Goal: Task Accomplishment & Management: Complete application form

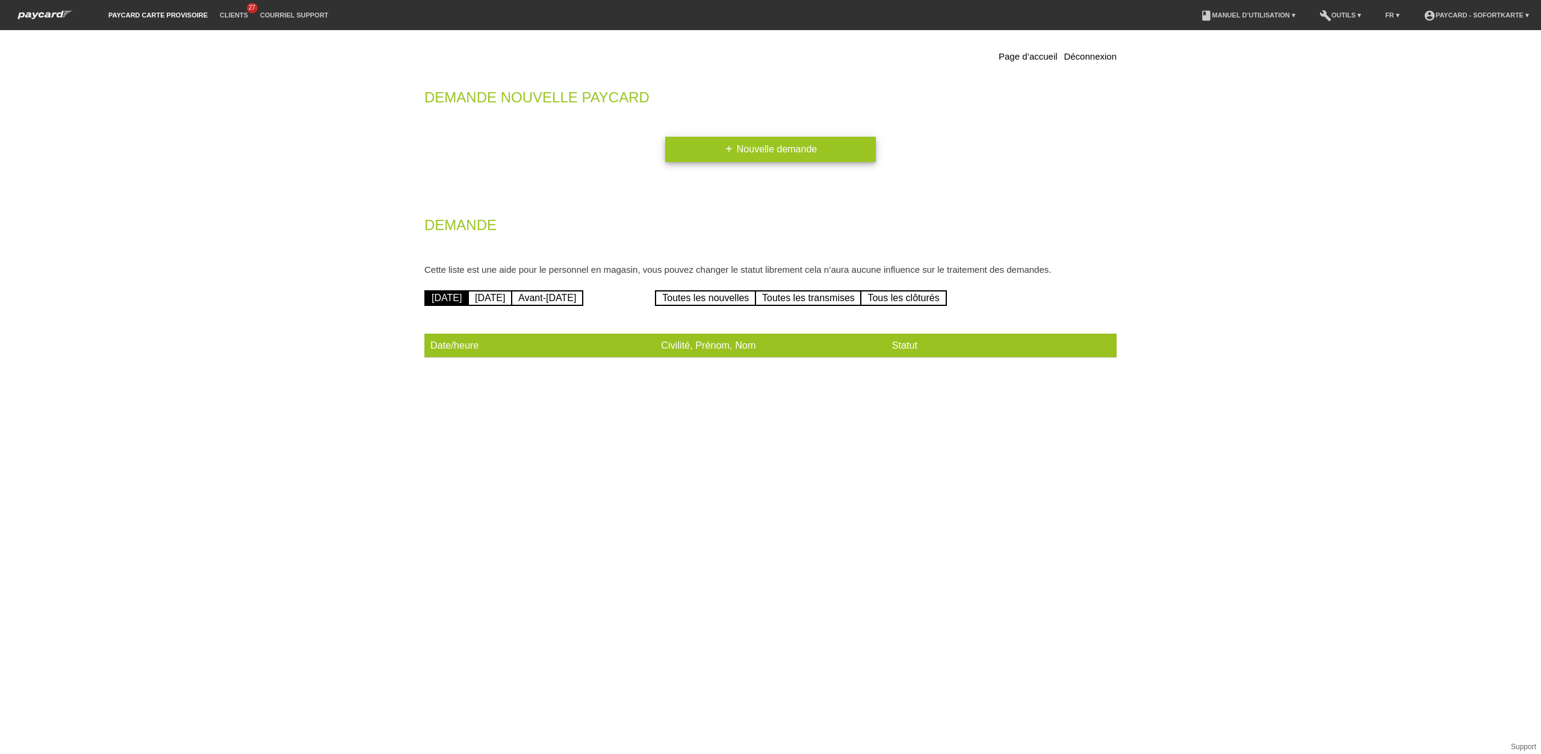
click at [767, 149] on link "add Nouvelle demande" at bounding box center [770, 149] width 211 height 25
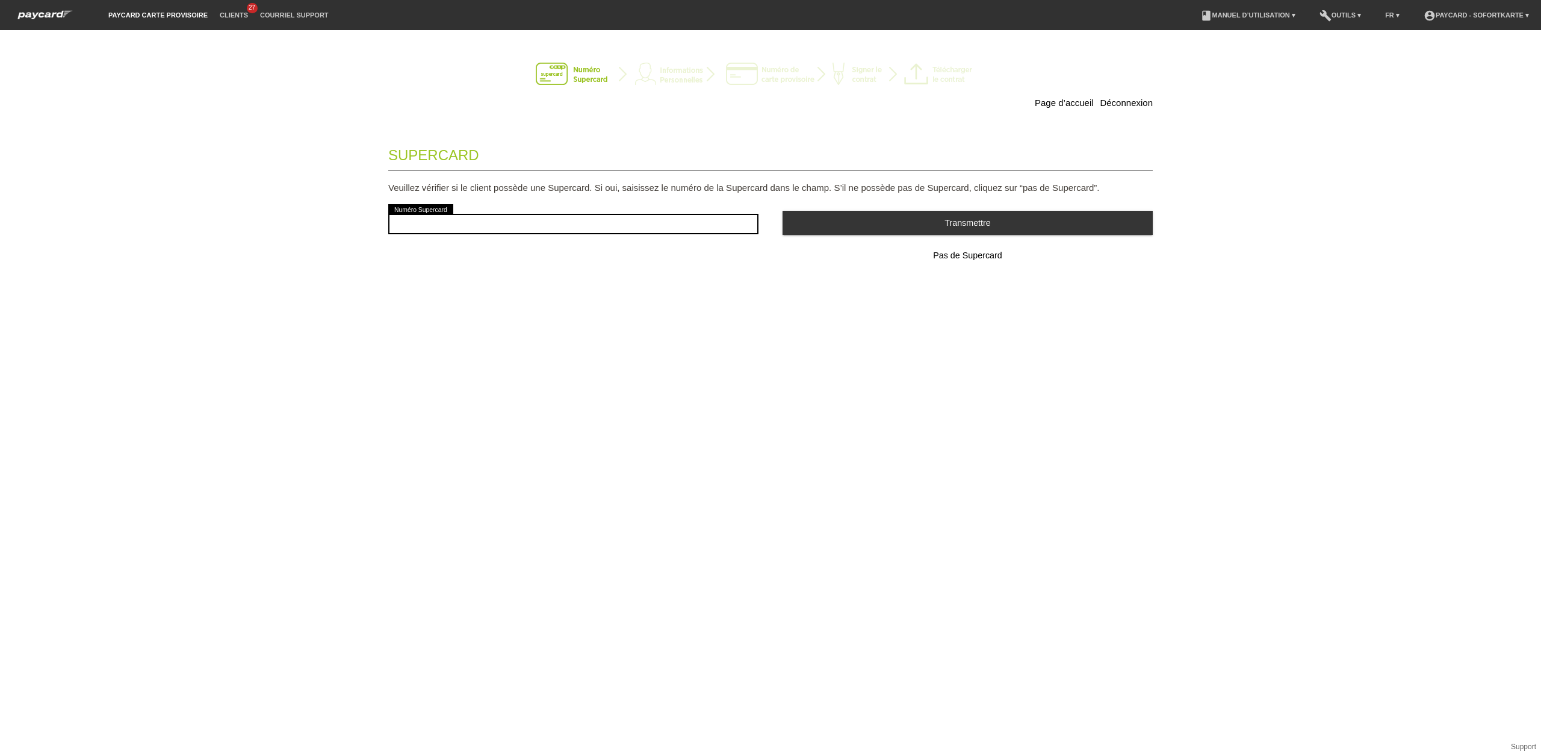
click at [1129, 41] on div "Page d’accueil Déconnexion Supercard Veuillez vérifier si le client possède une…" at bounding box center [770, 392] width 1541 height 724
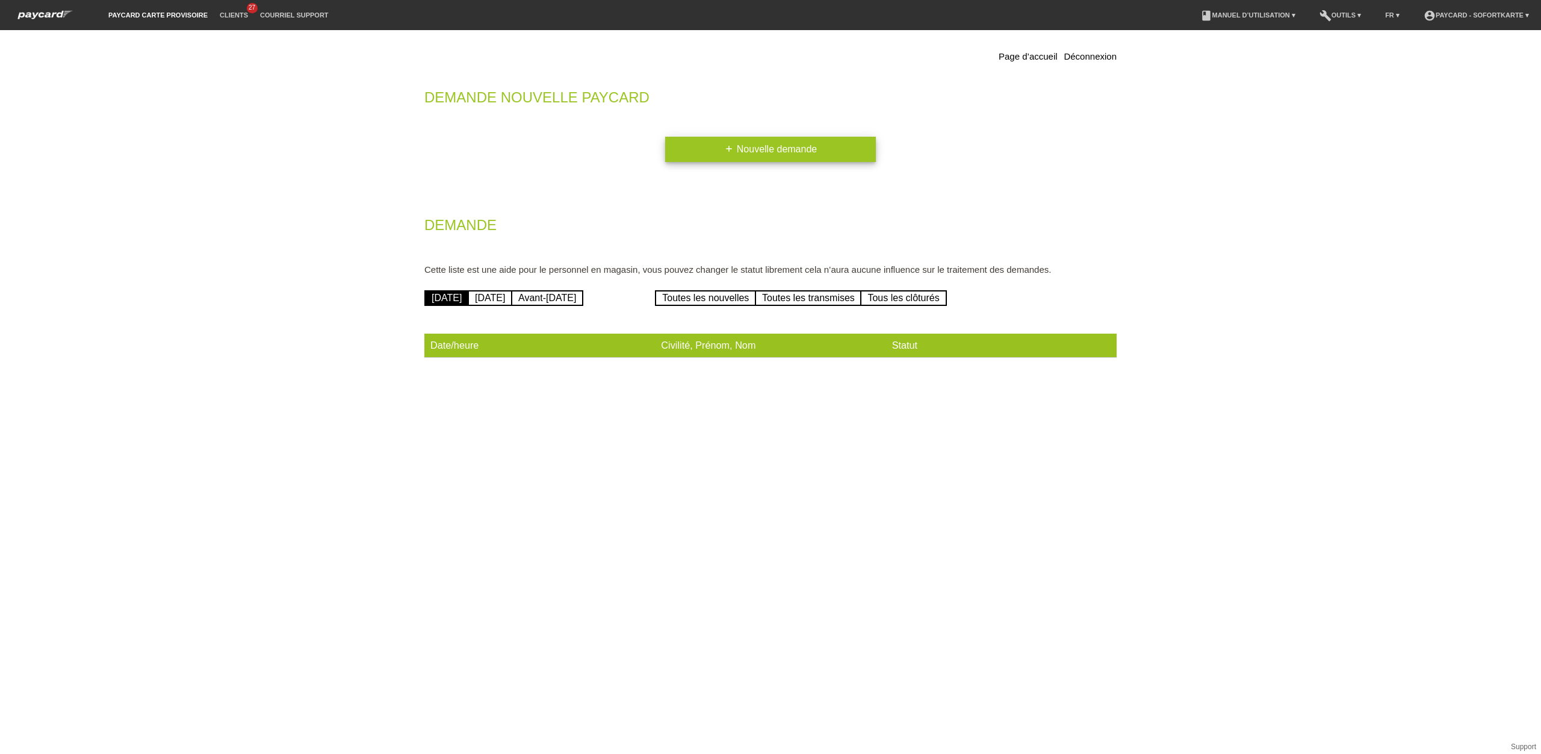
click at [708, 147] on link "add Nouvelle demande" at bounding box center [770, 149] width 211 height 25
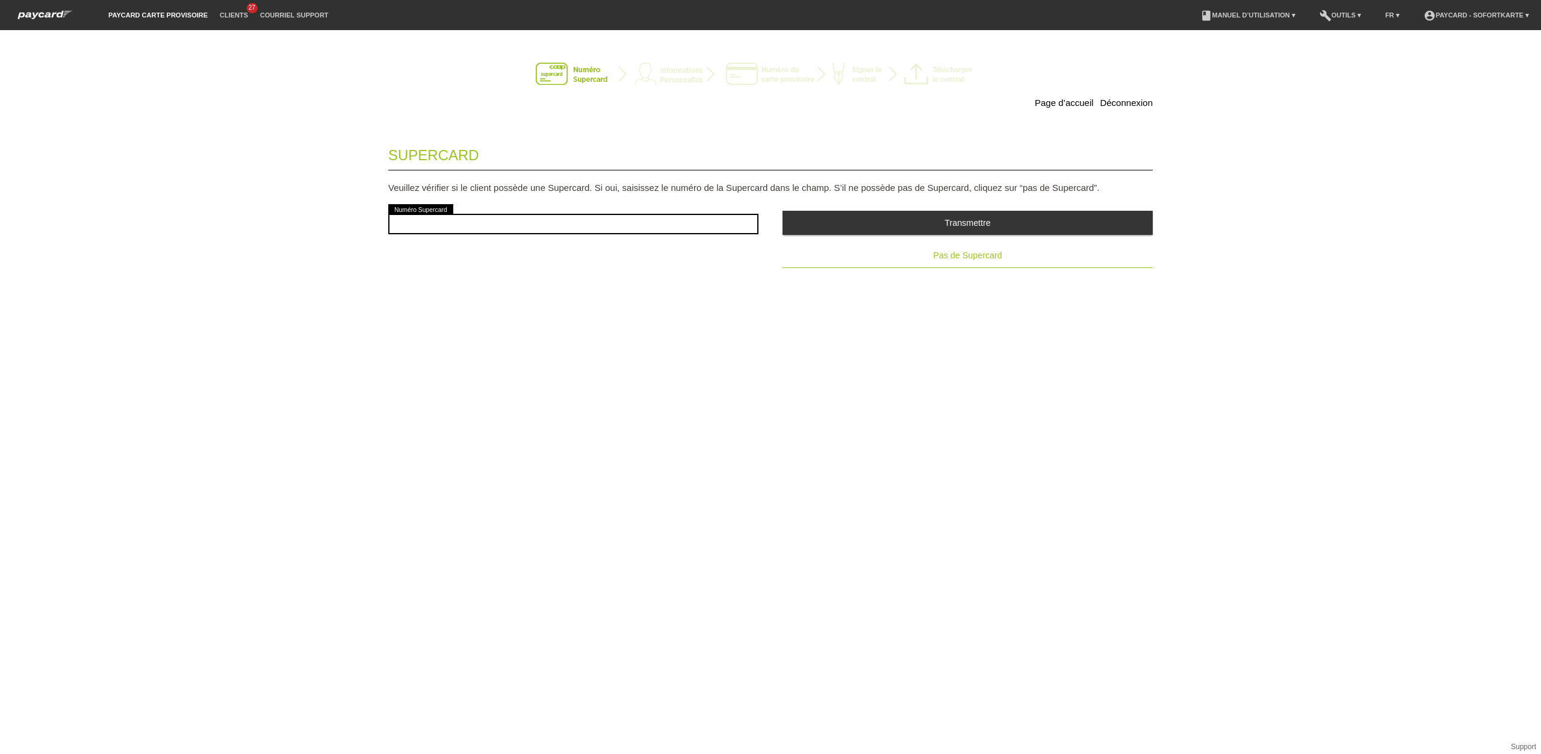
click at [1034, 253] on button "Pas de Supercard" at bounding box center [968, 256] width 370 height 24
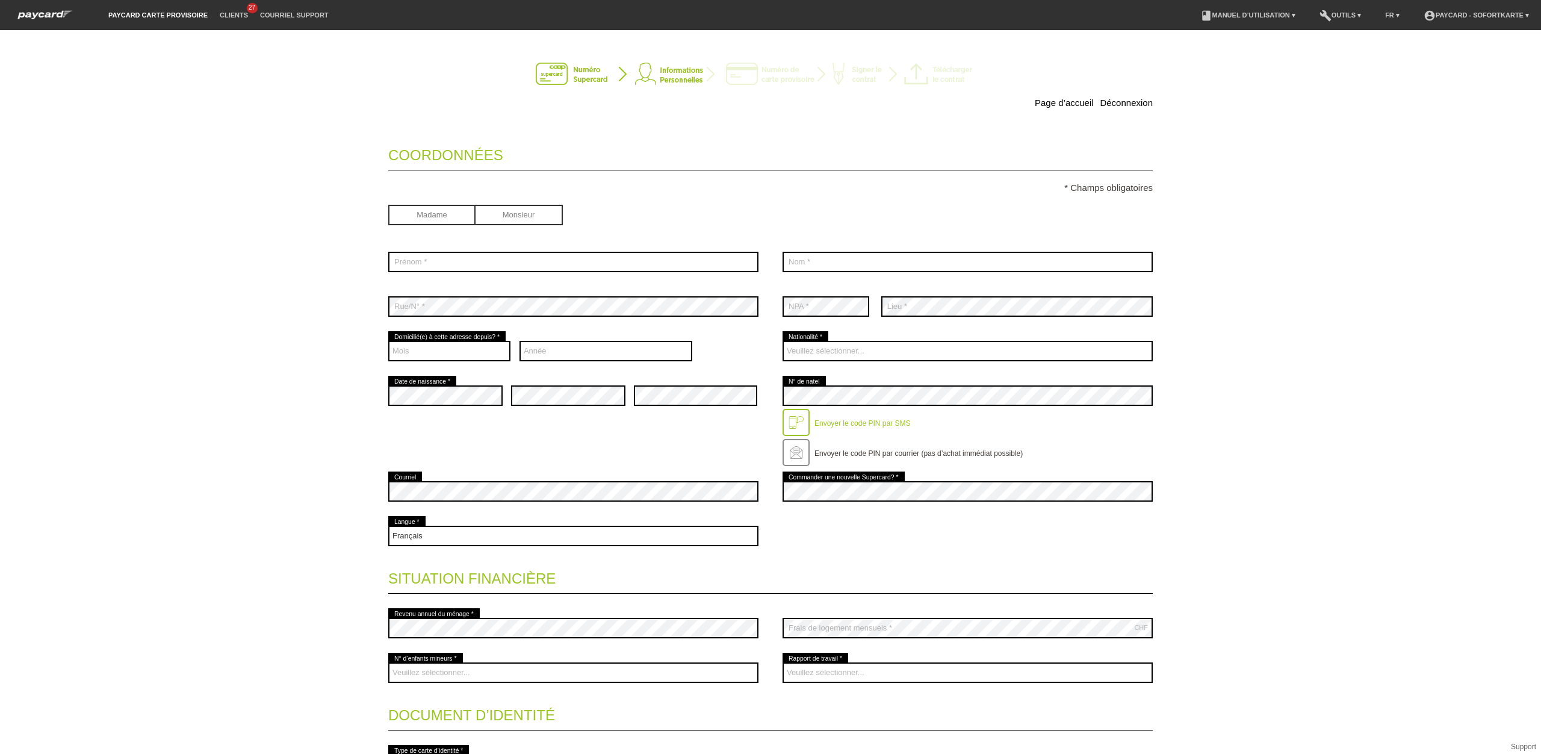
click at [441, 222] on input "radio" at bounding box center [431, 214] width 87 height 18
radio input "true"
click at [436, 263] on input "text" at bounding box center [573, 262] width 370 height 20
click at [439, 265] on input "Melis" at bounding box center [573, 262] width 370 height 20
type input "Melisa"
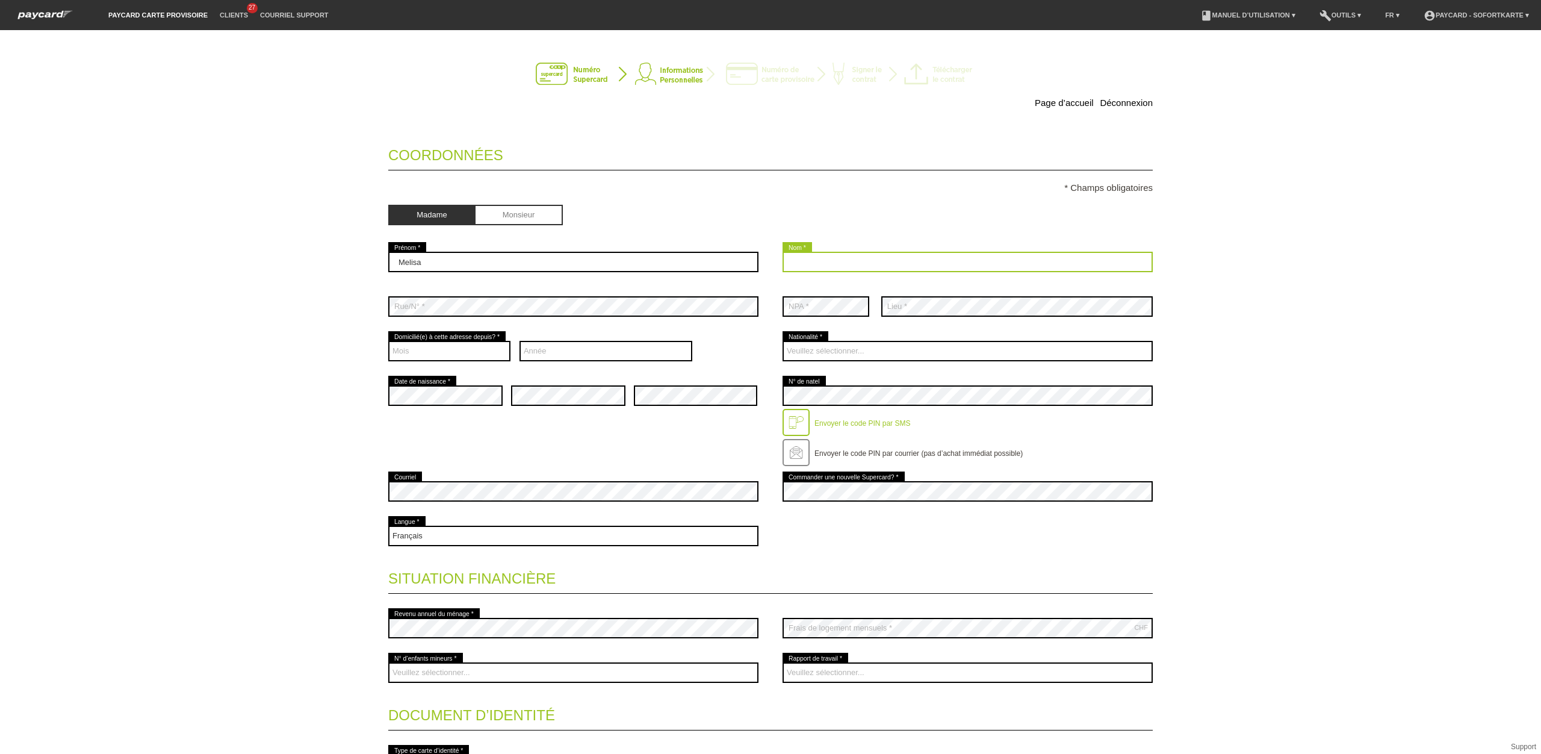
click at [811, 260] on input "text" at bounding box center [968, 262] width 370 height 20
type input "Kizilpar"
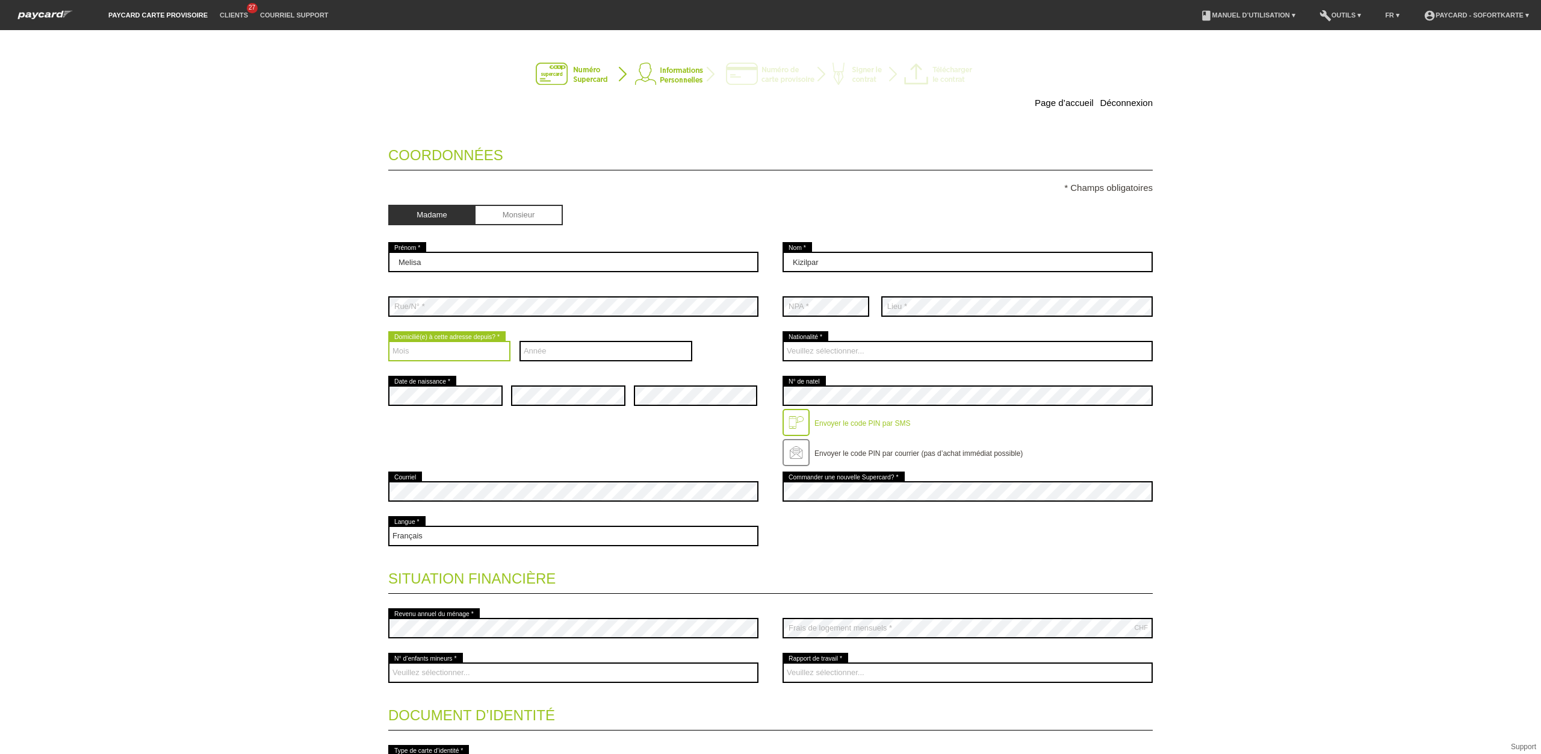
click at [454, 358] on select "Mois 01 02 03 04 05 06 07 08 09 10 11 12" at bounding box center [449, 351] width 122 height 20
select select "06"
click at [388, 343] on select "Mois 01 02 03 04 05 06 07 08 09 10 11 12" at bounding box center [449, 351] width 122 height 20
click at [542, 344] on select "Année 2025 2024 2023 2022 2021 2020 2019 2018 2017 2016" at bounding box center [606, 351] width 173 height 20
click at [594, 358] on select "Année 2025 2024 2023 2022 2021 2020 2019 2018 2017 2016" at bounding box center [606, 351] width 173 height 20
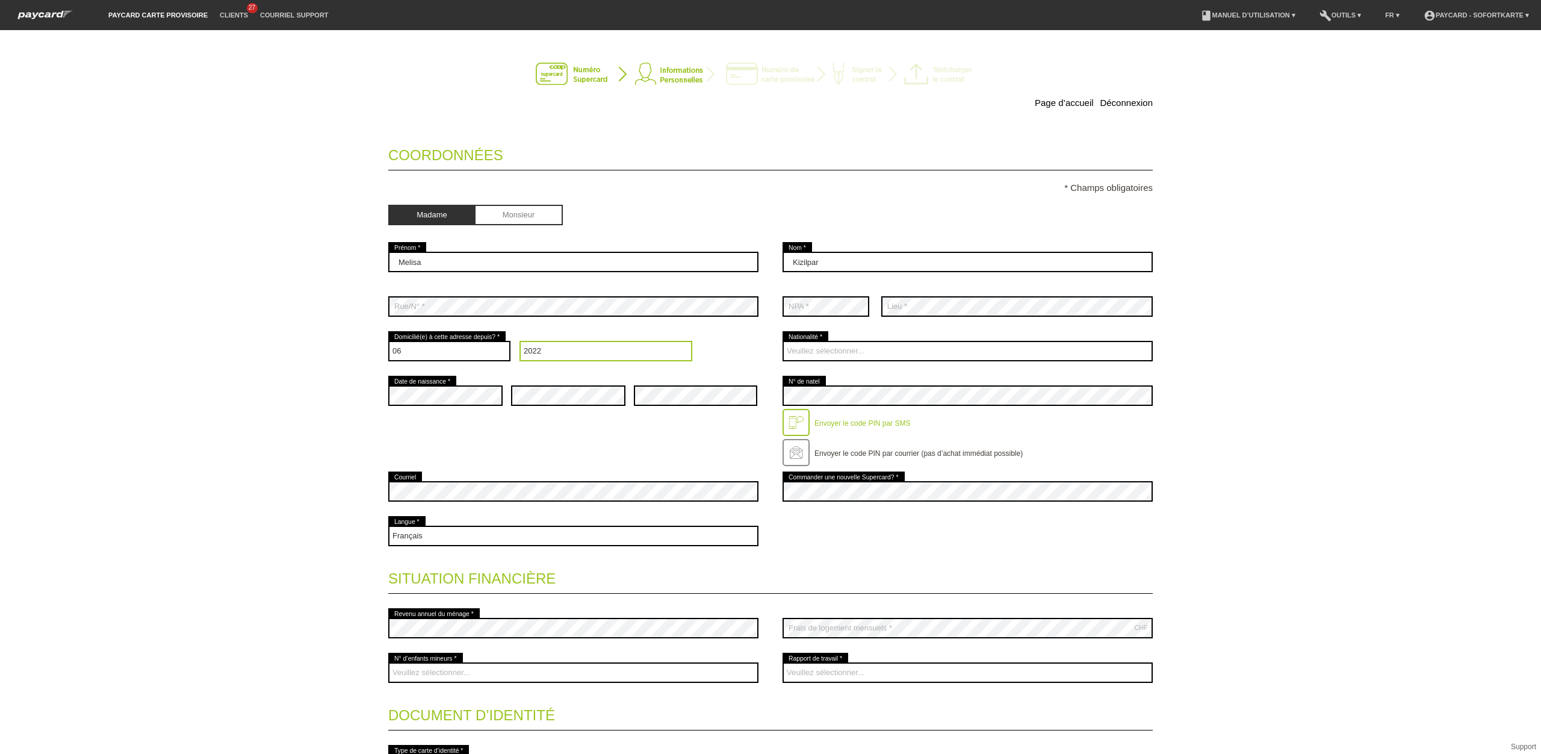
select select "2023"
click at [520, 343] on select "Année 2025 2024 2023 2022 2021 2020 2019 2018 2017 2016" at bounding box center [606, 351] width 173 height 20
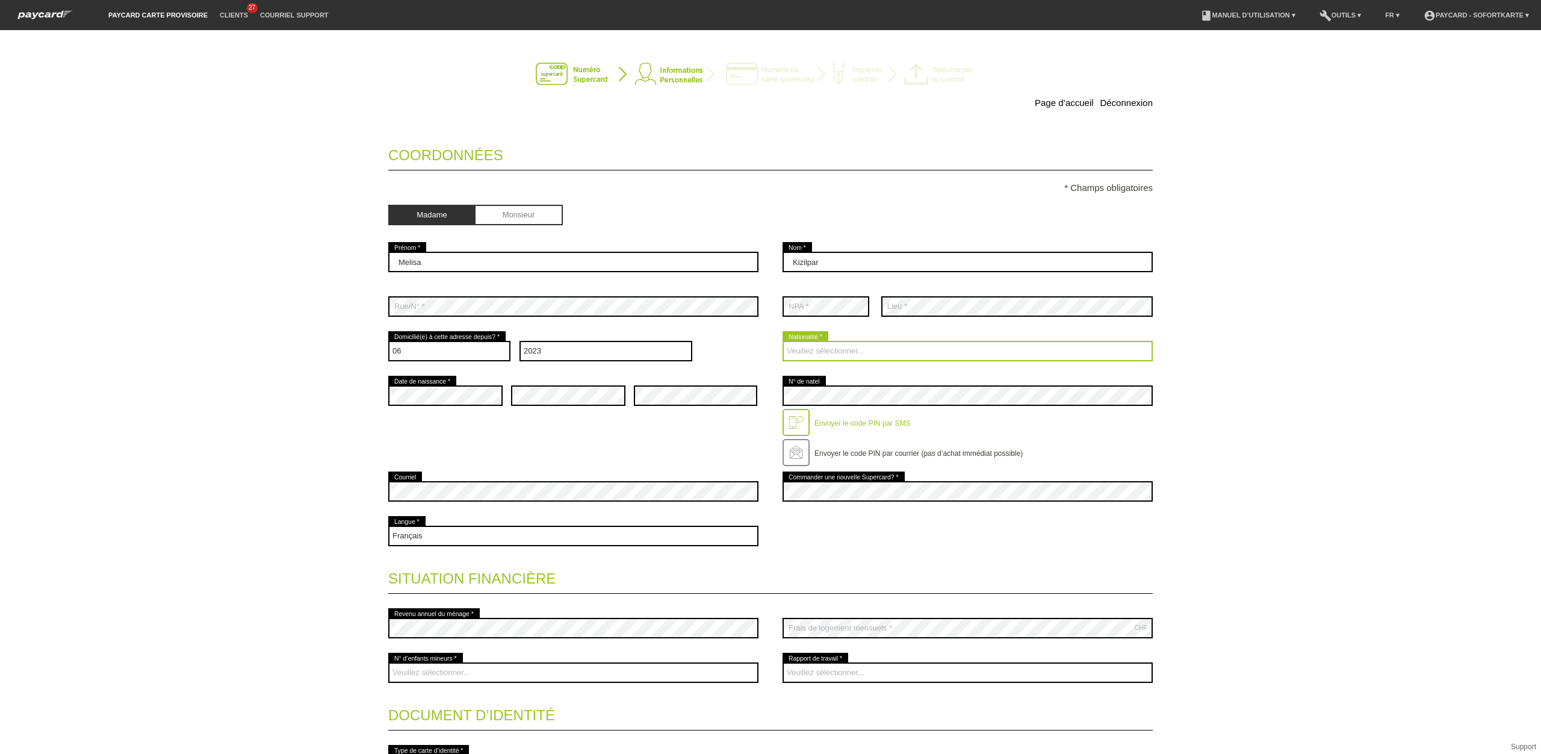
click at [830, 349] on select "Veuillez sélectionner... [GEOGRAPHIC_DATA] [GEOGRAPHIC_DATA] [GEOGRAPHIC_DATA] …" at bounding box center [968, 351] width 370 height 20
select select "CH"
click at [783, 343] on select "Veuillez sélectionner... [GEOGRAPHIC_DATA] [GEOGRAPHIC_DATA] [GEOGRAPHIC_DATA] …" at bounding box center [968, 351] width 370 height 20
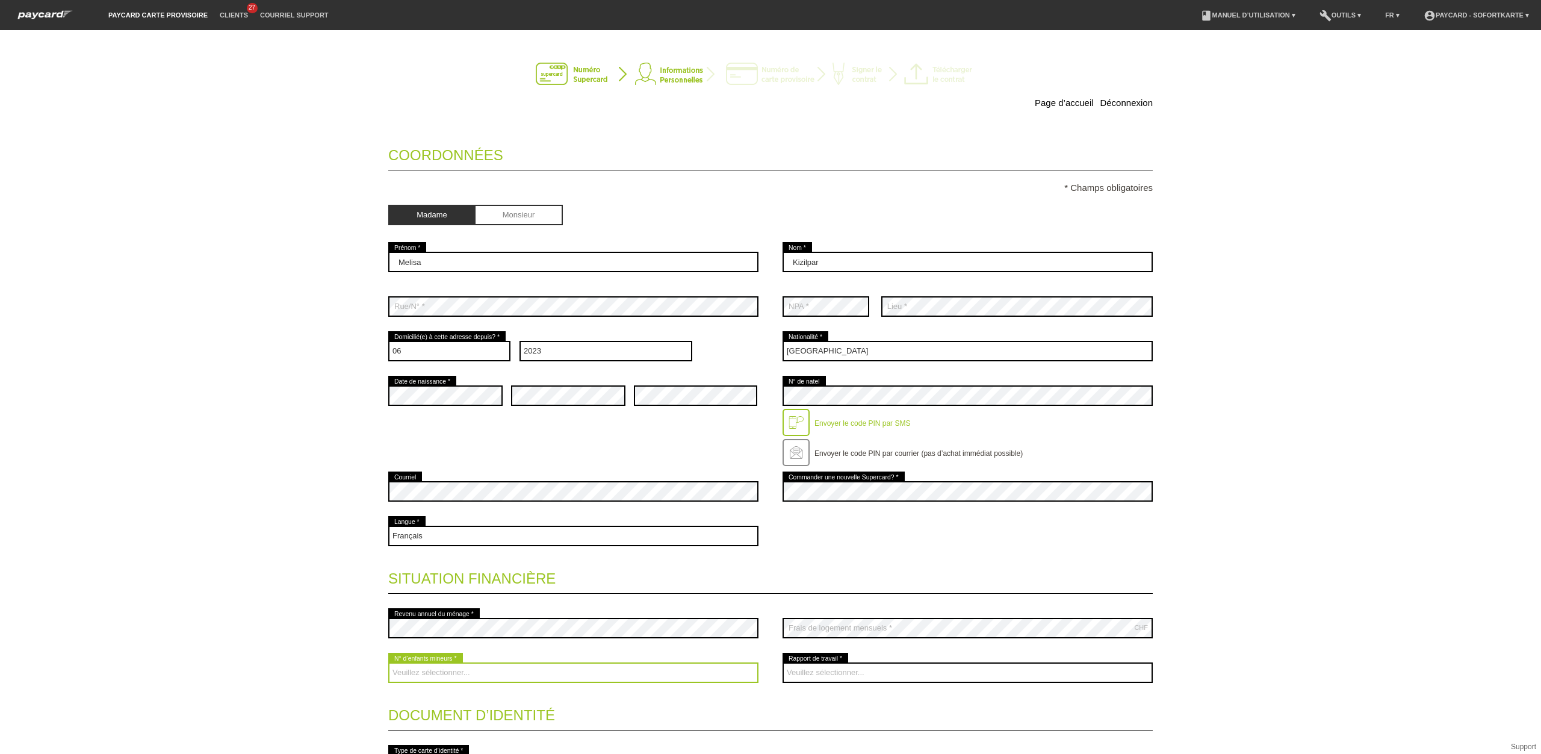
click at [540, 667] on select "Veuillez sélectionner... 0 1 2 3 4 5 6 7 8 9" at bounding box center [573, 672] width 370 height 20
select select "2"
click at [388, 664] on select "Veuillez sélectionner... 0 1 2 3 4 5 6 7 8 9" at bounding box center [573, 672] width 370 height 20
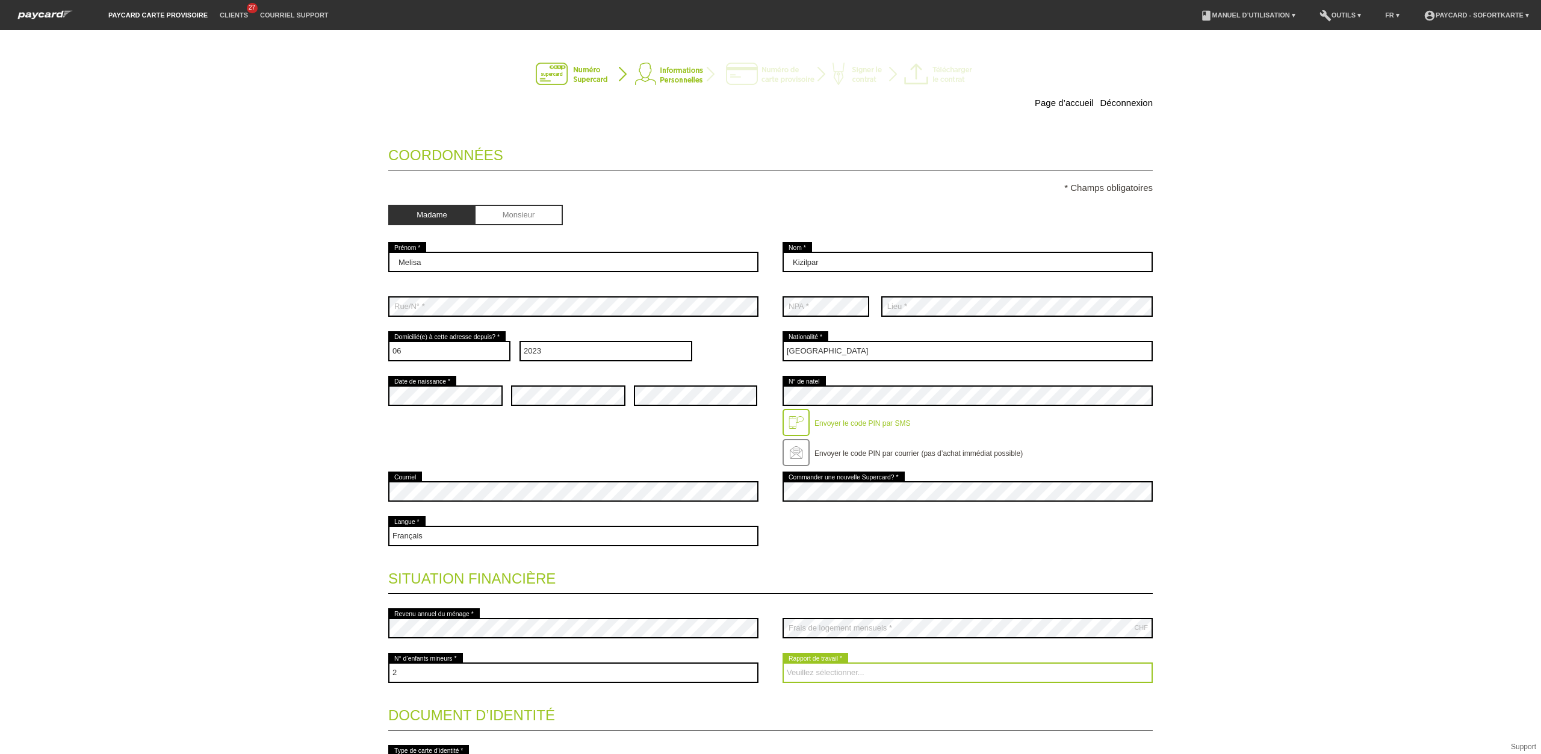
click at [864, 665] on select "Veuillez sélectionner... A durée indéterminée A durée déterminée Apprenti/étudi…" at bounding box center [968, 672] width 370 height 20
select select "UNLIMITED"
click at [783, 664] on select "Veuillez sélectionner... A durée indéterminée A durée déterminée Apprenti/étudi…" at bounding box center [968, 672] width 370 height 20
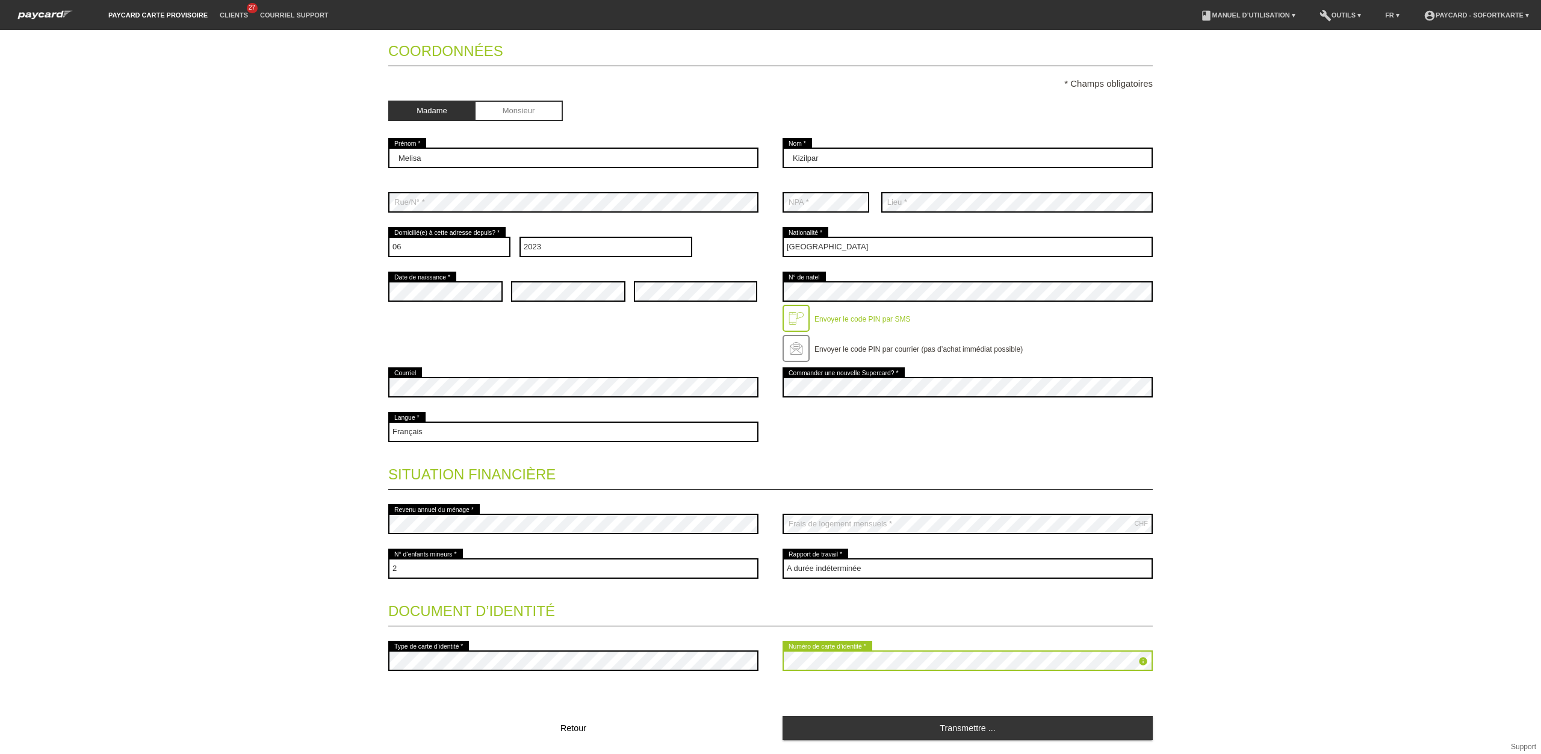
scroll to position [142, 0]
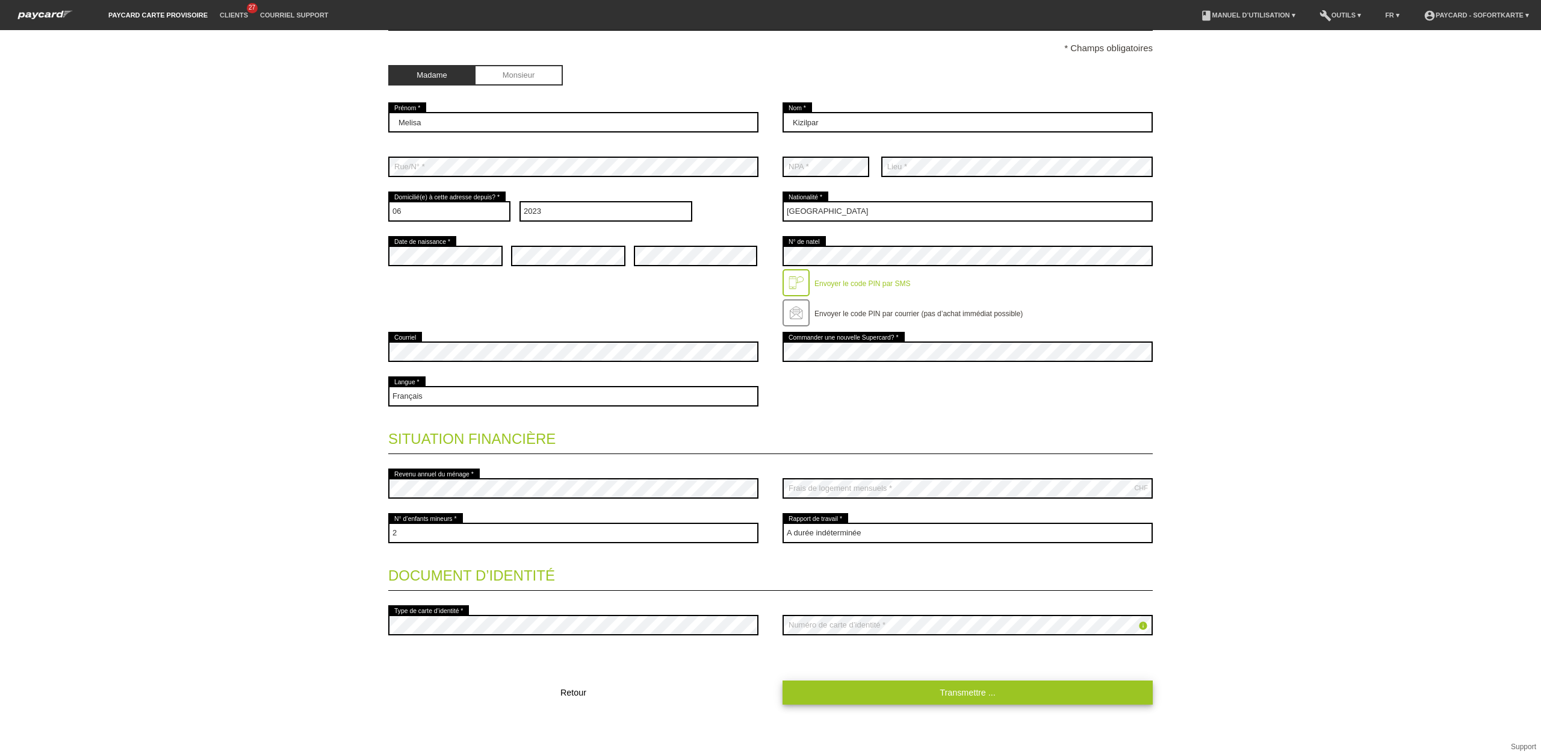
click at [1002, 689] on link "Transmettre ..." at bounding box center [968, 691] width 370 height 23
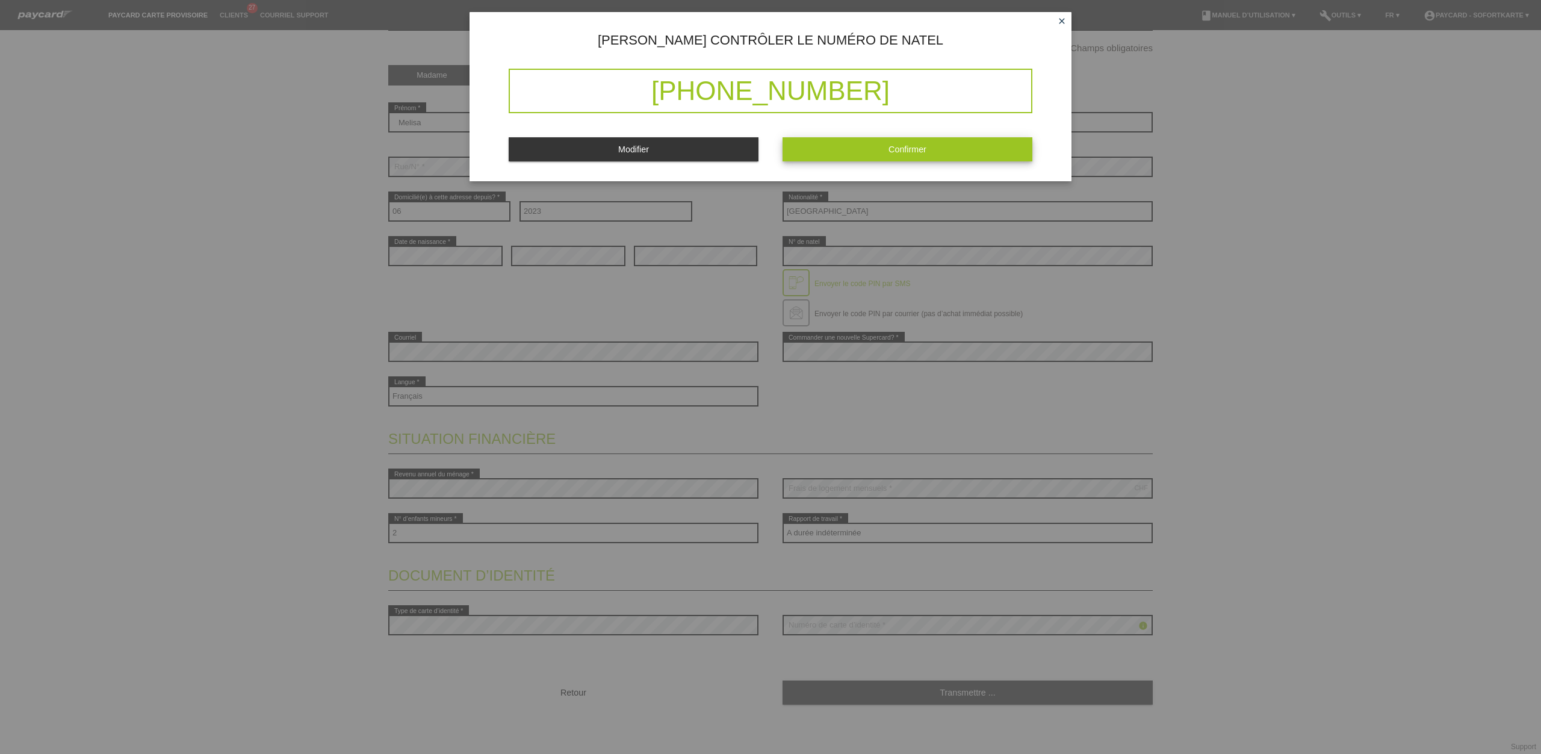
click at [901, 152] on span "Confirmer" at bounding box center [908, 149] width 38 height 10
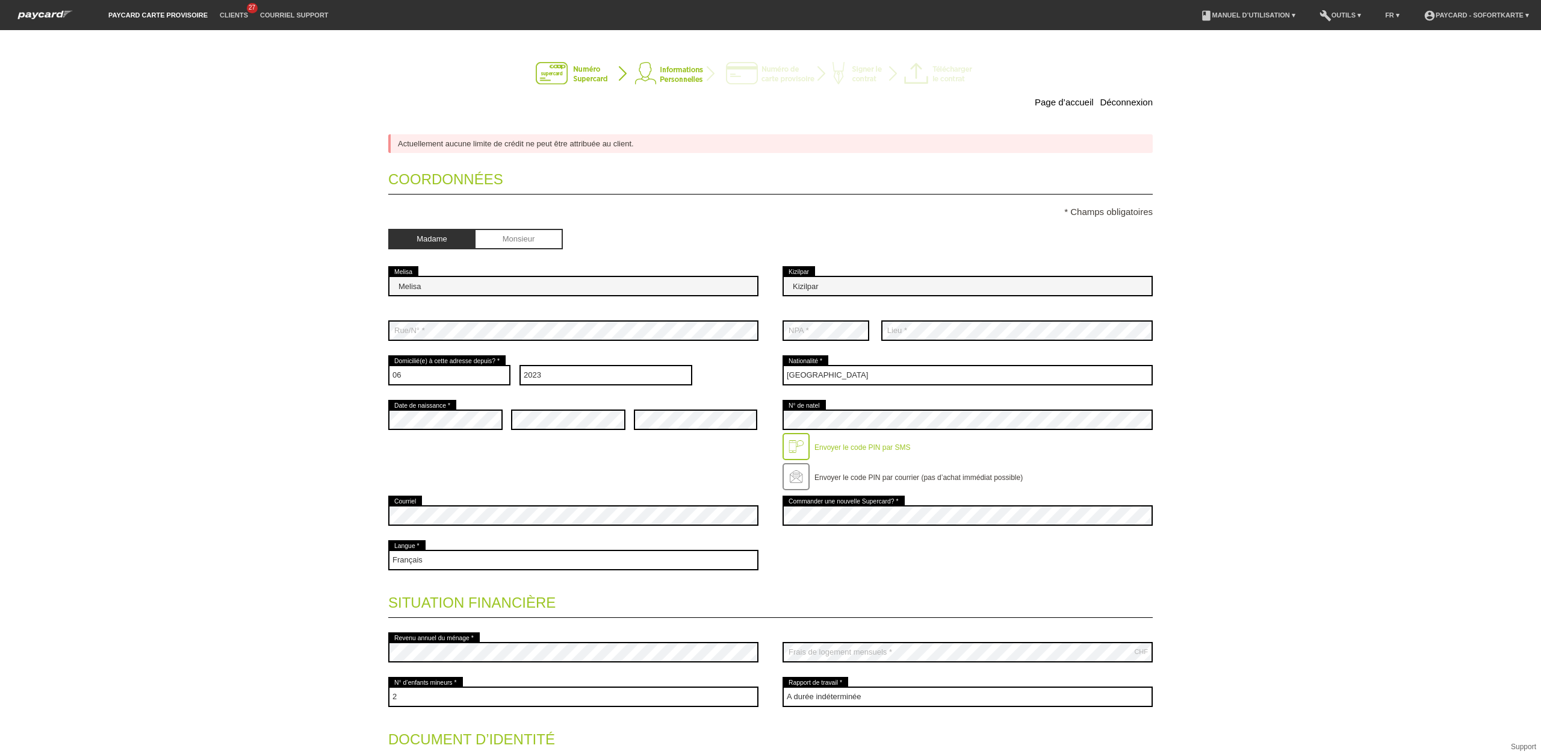
scroll to position [0, 0]
